Goal: Transaction & Acquisition: Book appointment/travel/reservation

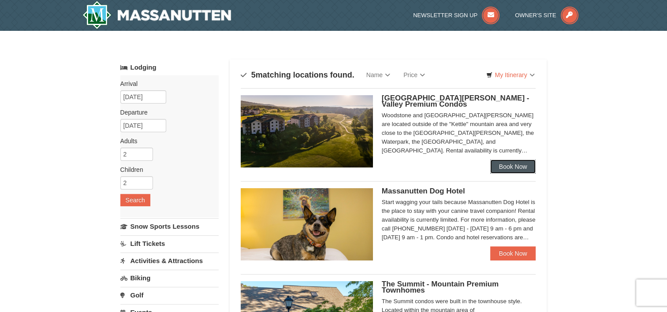
click at [507, 170] on link "Book Now" at bounding box center [514, 167] width 46 height 14
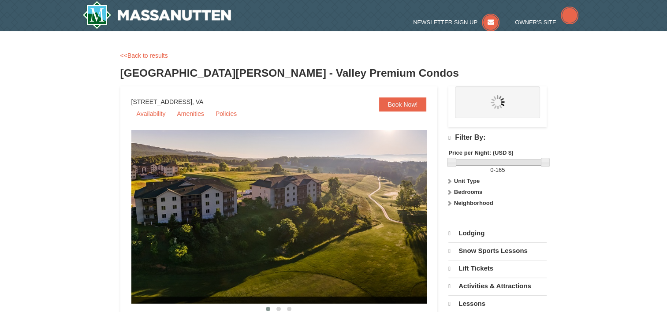
select select "10"
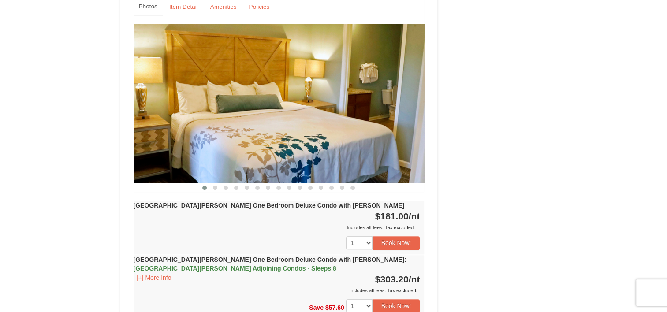
scroll to position [706, 0]
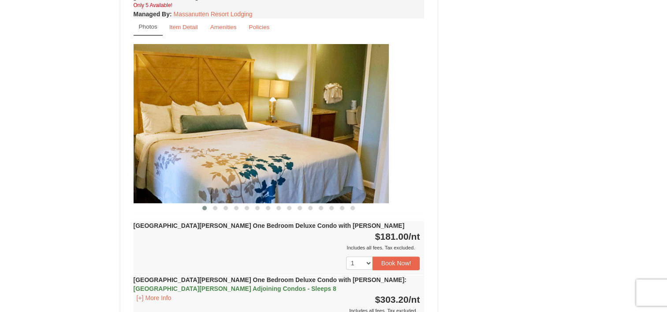
drag, startPoint x: 417, startPoint y: 117, endPoint x: 381, endPoint y: 122, distance: 36.1
click at [381, 122] on img at bounding box center [243, 123] width 291 height 159
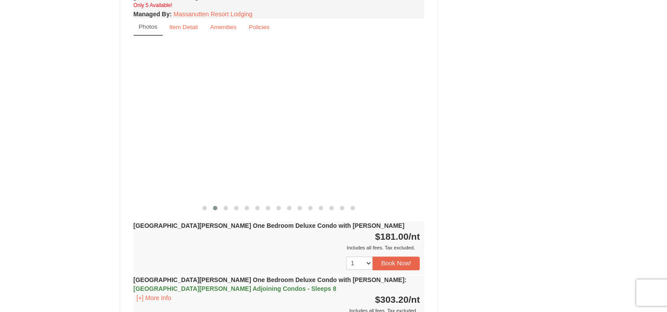
click at [285, 127] on img at bounding box center [279, 123] width 291 height 159
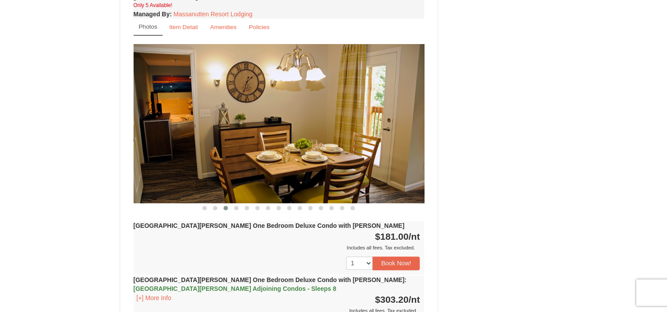
drag, startPoint x: 339, startPoint y: 129, endPoint x: 202, endPoint y: 129, distance: 136.8
click at [202, 129] on img at bounding box center [279, 123] width 291 height 159
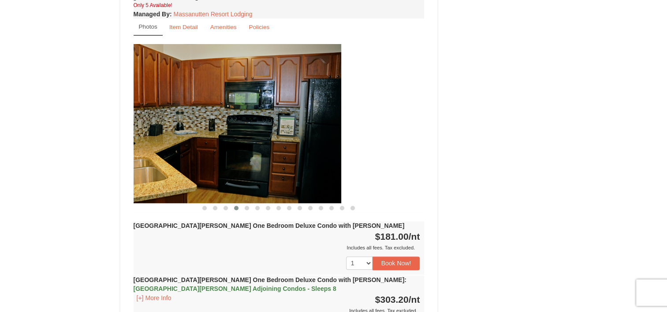
drag, startPoint x: 318, startPoint y: 129, endPoint x: 235, endPoint y: 128, distance: 83.4
click at [235, 128] on img at bounding box center [195, 123] width 291 height 159
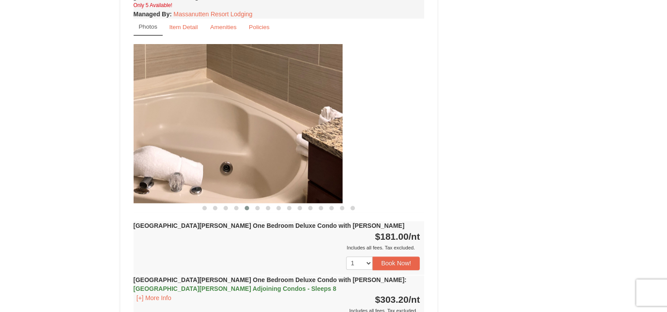
drag, startPoint x: 317, startPoint y: 128, endPoint x: 235, endPoint y: 128, distance: 82.1
click at [235, 128] on img at bounding box center [197, 123] width 291 height 159
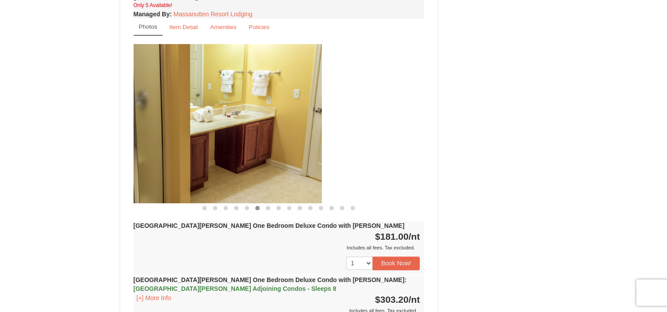
drag, startPoint x: 315, startPoint y: 127, endPoint x: 212, endPoint y: 127, distance: 102.8
click at [212, 127] on img at bounding box center [176, 123] width 291 height 159
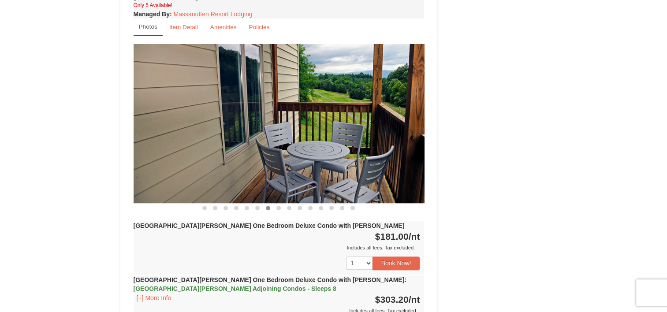
drag, startPoint x: 327, startPoint y: 127, endPoint x: 223, endPoint y: 126, distance: 104.6
click at [223, 126] on img at bounding box center [279, 123] width 291 height 159
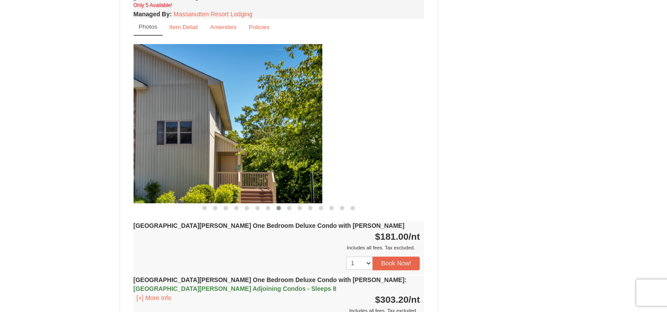
drag, startPoint x: 345, startPoint y: 126, endPoint x: 213, endPoint y: 124, distance: 132.4
click at [213, 124] on img at bounding box center [176, 123] width 291 height 159
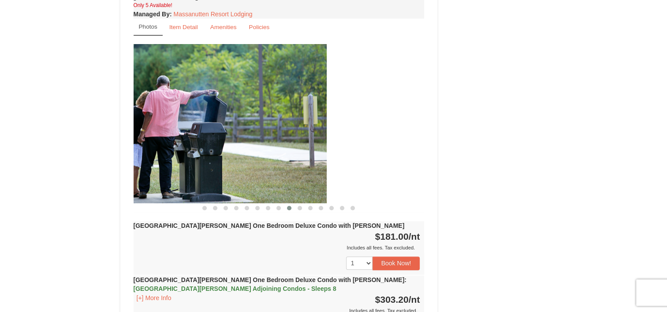
drag, startPoint x: 325, startPoint y: 124, endPoint x: 236, endPoint y: 124, distance: 88.2
click at [210, 124] on img at bounding box center [181, 123] width 291 height 159
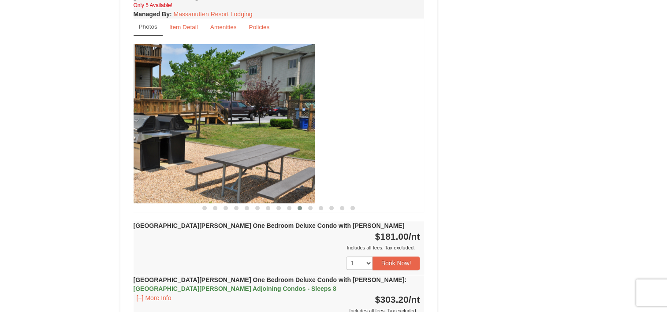
drag, startPoint x: 326, startPoint y: 124, endPoint x: 216, endPoint y: 126, distance: 109.9
click at [216, 126] on img at bounding box center [169, 123] width 291 height 159
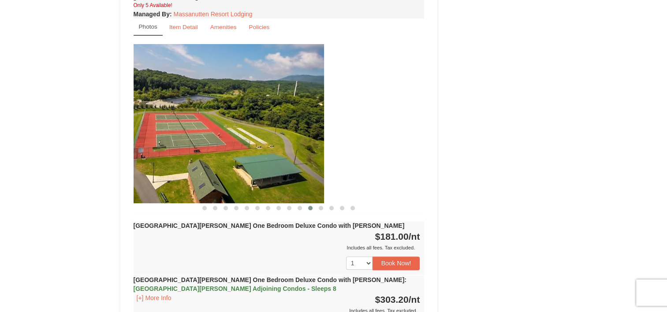
drag, startPoint x: 323, startPoint y: 127, endPoint x: 223, endPoint y: 129, distance: 100.6
click at [223, 129] on img at bounding box center [178, 123] width 291 height 159
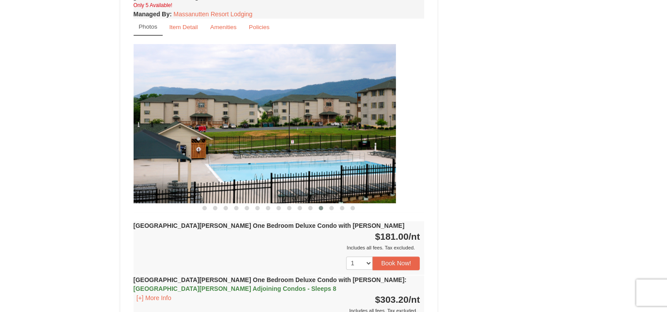
drag, startPoint x: 312, startPoint y: 129, endPoint x: 214, endPoint y: 131, distance: 98.8
click at [214, 131] on img at bounding box center [250, 123] width 291 height 159
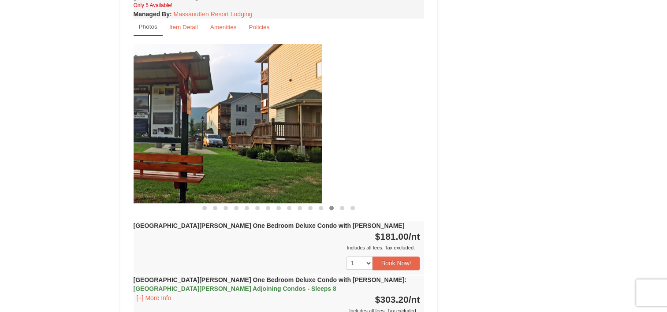
drag, startPoint x: 311, startPoint y: 131, endPoint x: 208, endPoint y: 135, distance: 102.9
click at [208, 135] on img at bounding box center [176, 123] width 291 height 159
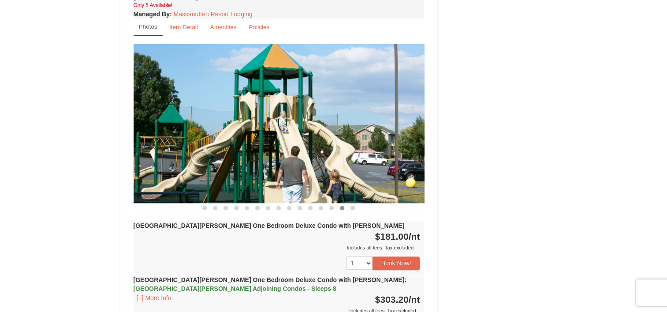
drag, startPoint x: 321, startPoint y: 134, endPoint x: 194, endPoint y: 133, distance: 127.1
click at [194, 133] on img at bounding box center [279, 123] width 291 height 159
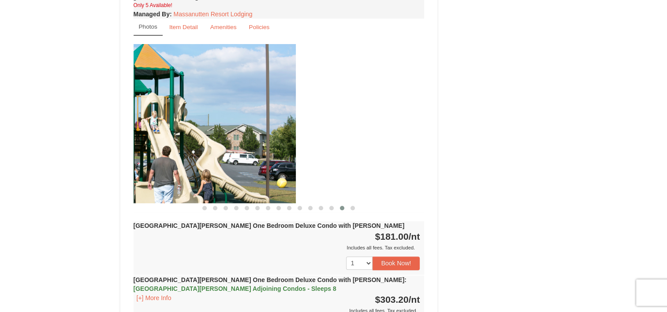
drag, startPoint x: 315, startPoint y: 133, endPoint x: 187, endPoint y: 133, distance: 128.8
click at [187, 133] on img at bounding box center [150, 123] width 291 height 159
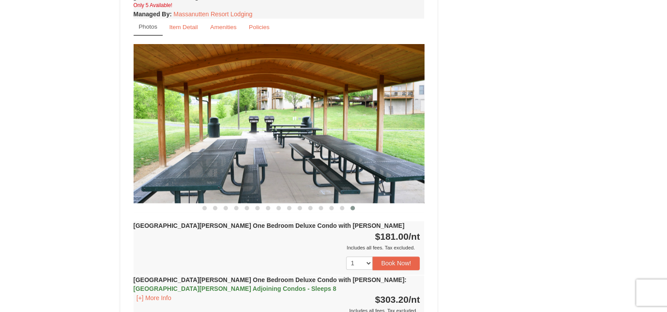
drag, startPoint x: 323, startPoint y: 133, endPoint x: 217, endPoint y: 136, distance: 105.9
click at [217, 136] on img at bounding box center [279, 123] width 291 height 159
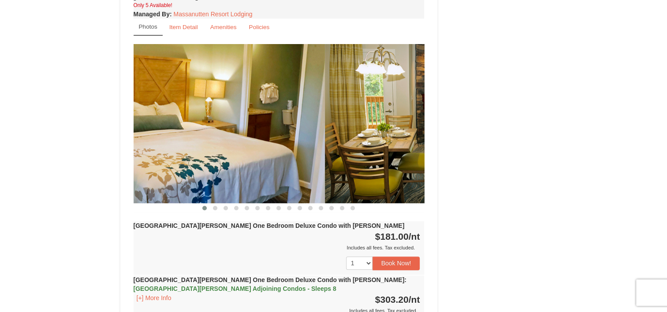
drag, startPoint x: 315, startPoint y: 136, endPoint x: 199, endPoint y: 136, distance: 115.6
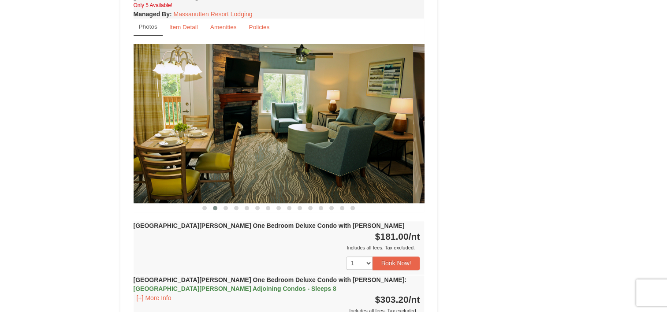
drag, startPoint x: 315, startPoint y: 136, endPoint x: 216, endPoint y: 136, distance: 99.3
click at [216, 136] on img at bounding box center [267, 123] width 291 height 159
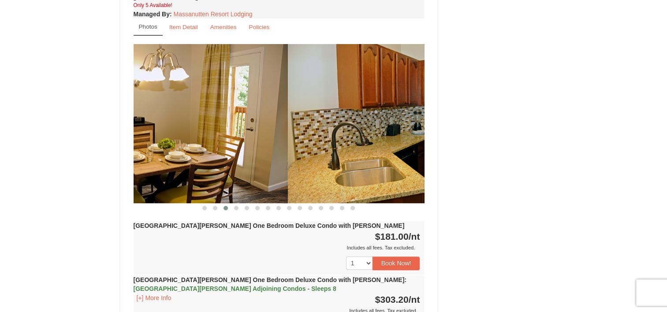
drag, startPoint x: 287, startPoint y: 133, endPoint x: 162, endPoint y: 133, distance: 124.4
click at [150, 133] on img at bounding box center [142, 123] width 291 height 159
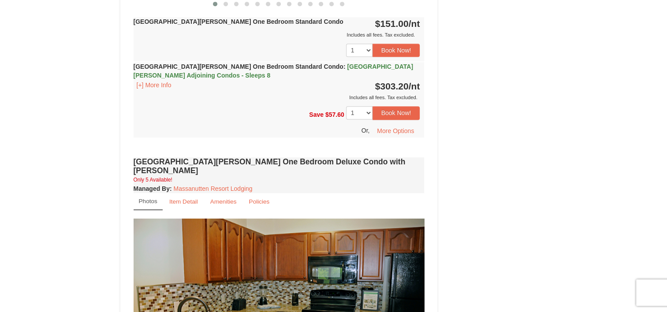
scroll to position [529, 0]
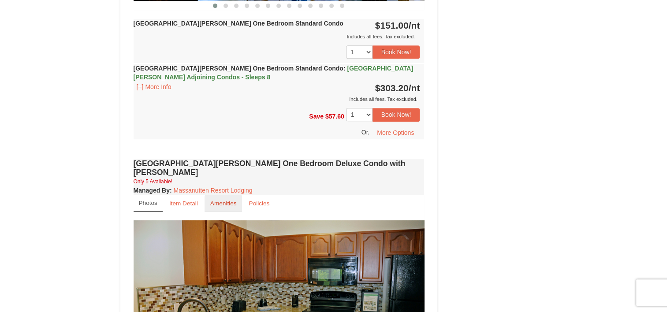
click at [228, 200] on small "Amenities" at bounding box center [223, 203] width 26 height 7
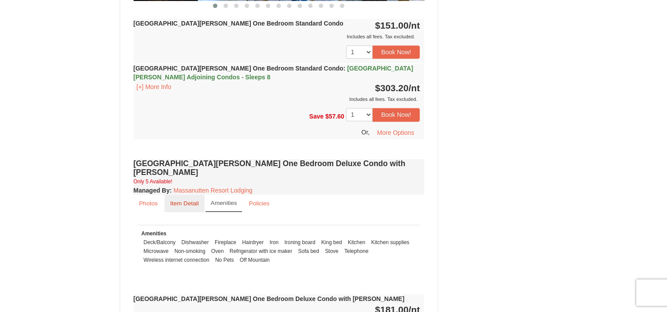
click at [189, 200] on small "Item Detail" at bounding box center [184, 203] width 29 height 7
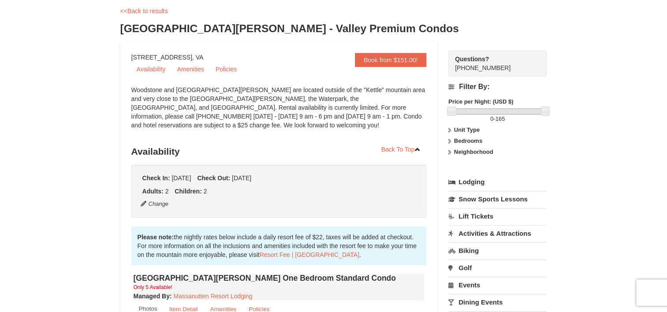
scroll to position [0, 0]
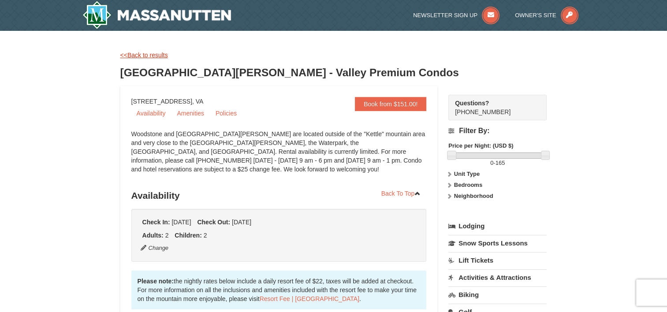
click at [141, 54] on link "<<Back to results" at bounding box center [144, 55] width 48 height 7
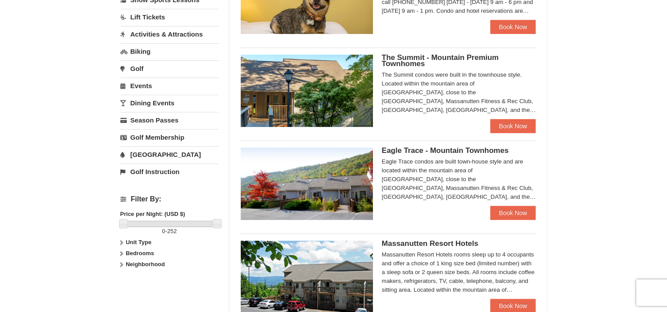
scroll to position [309, 0]
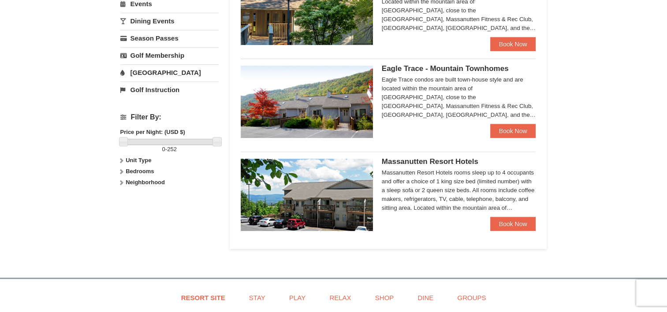
click at [425, 161] on span "Massanutten Resort Hotels" at bounding box center [430, 161] width 97 height 8
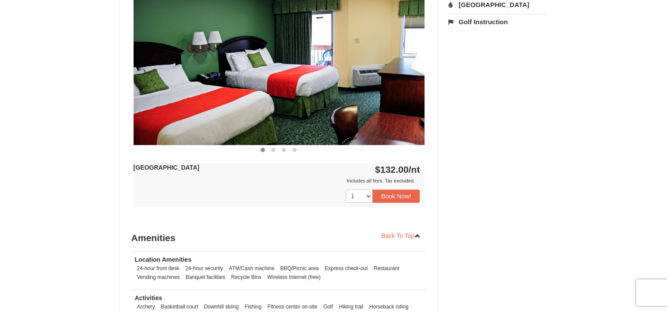
scroll to position [397, 0]
